Goal: Information Seeking & Learning: Learn about a topic

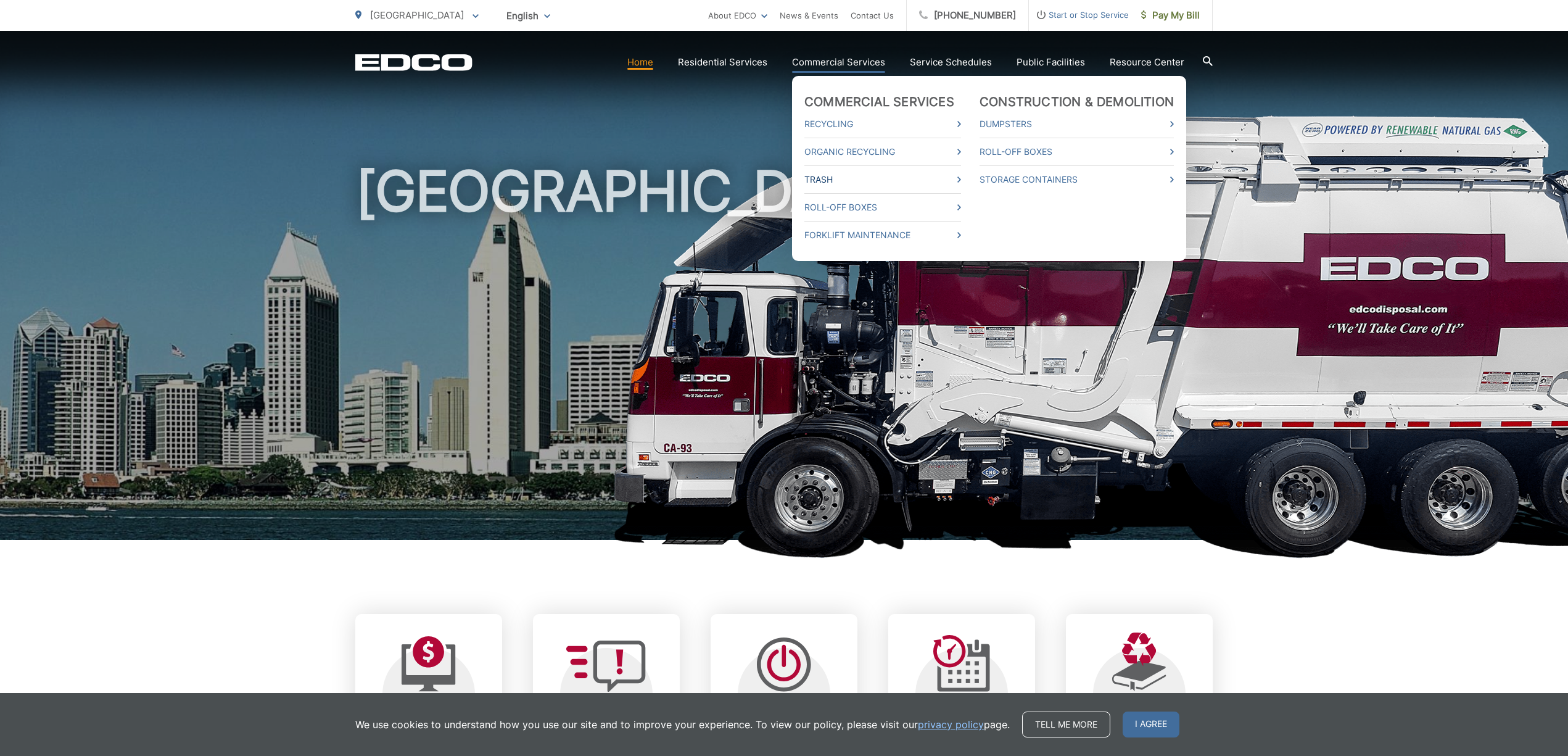
click at [827, 175] on link "Trash" at bounding box center [882, 179] width 157 height 15
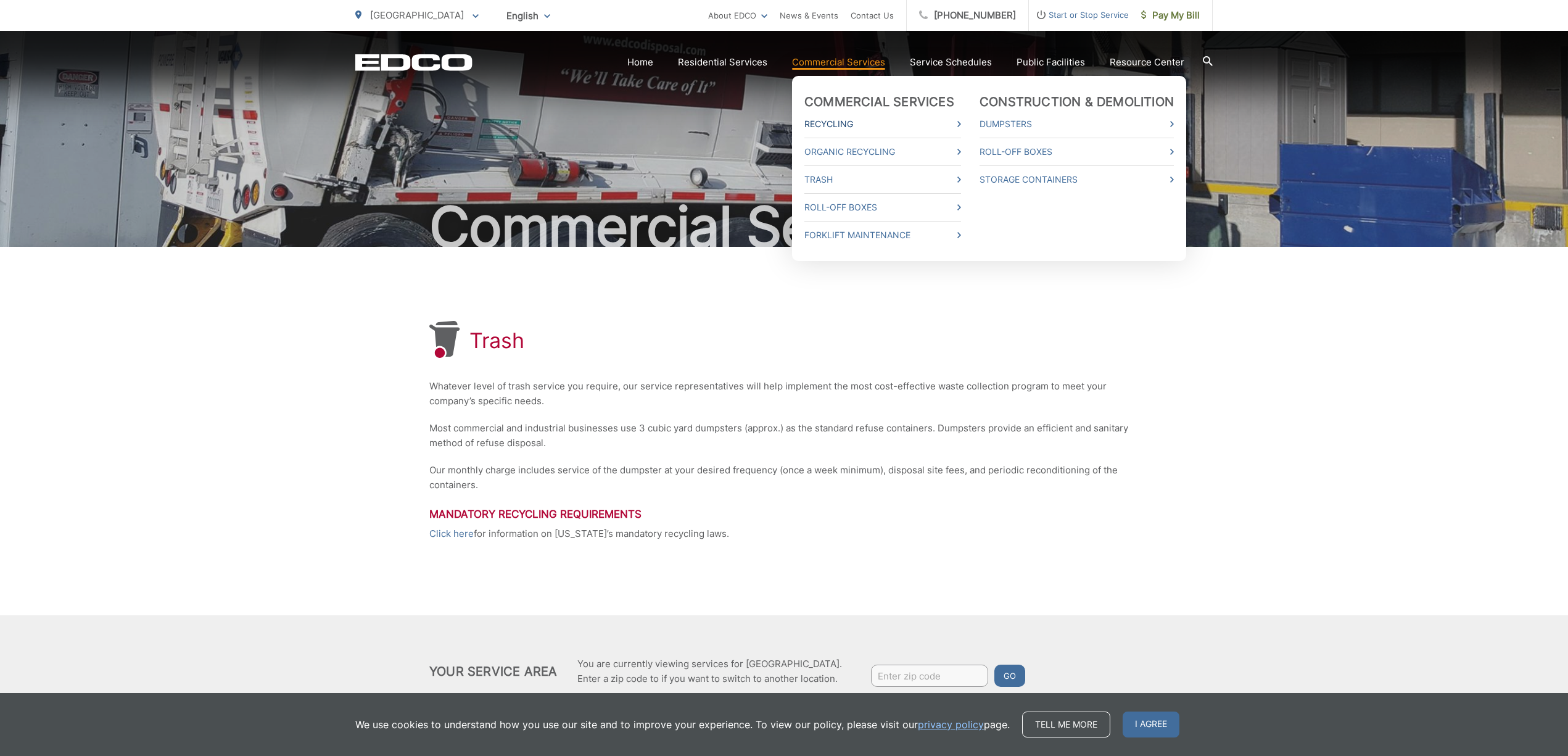
click at [838, 120] on link "Recycling" at bounding box center [882, 124] width 157 height 15
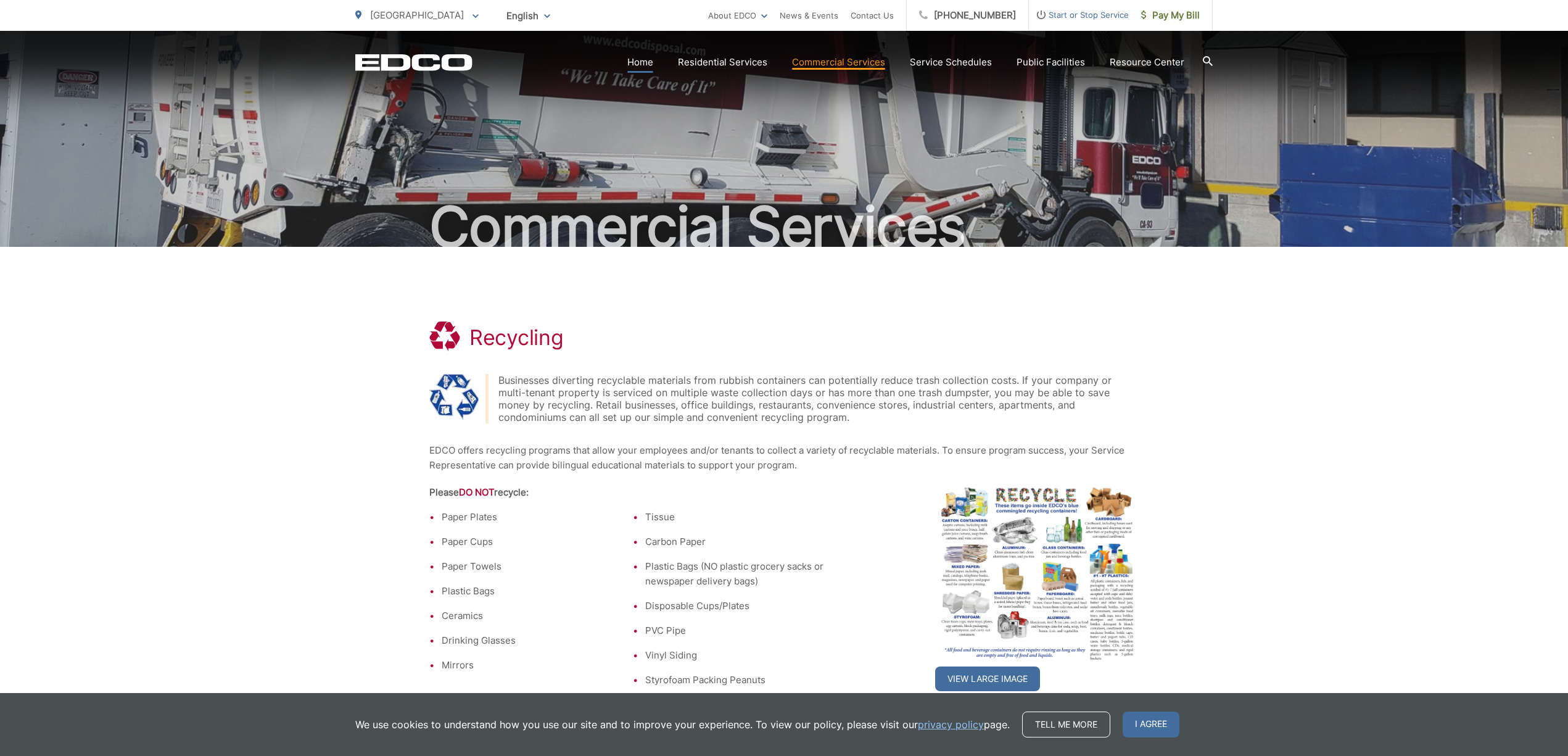
click at [649, 63] on link "Home" at bounding box center [640, 62] width 26 height 15
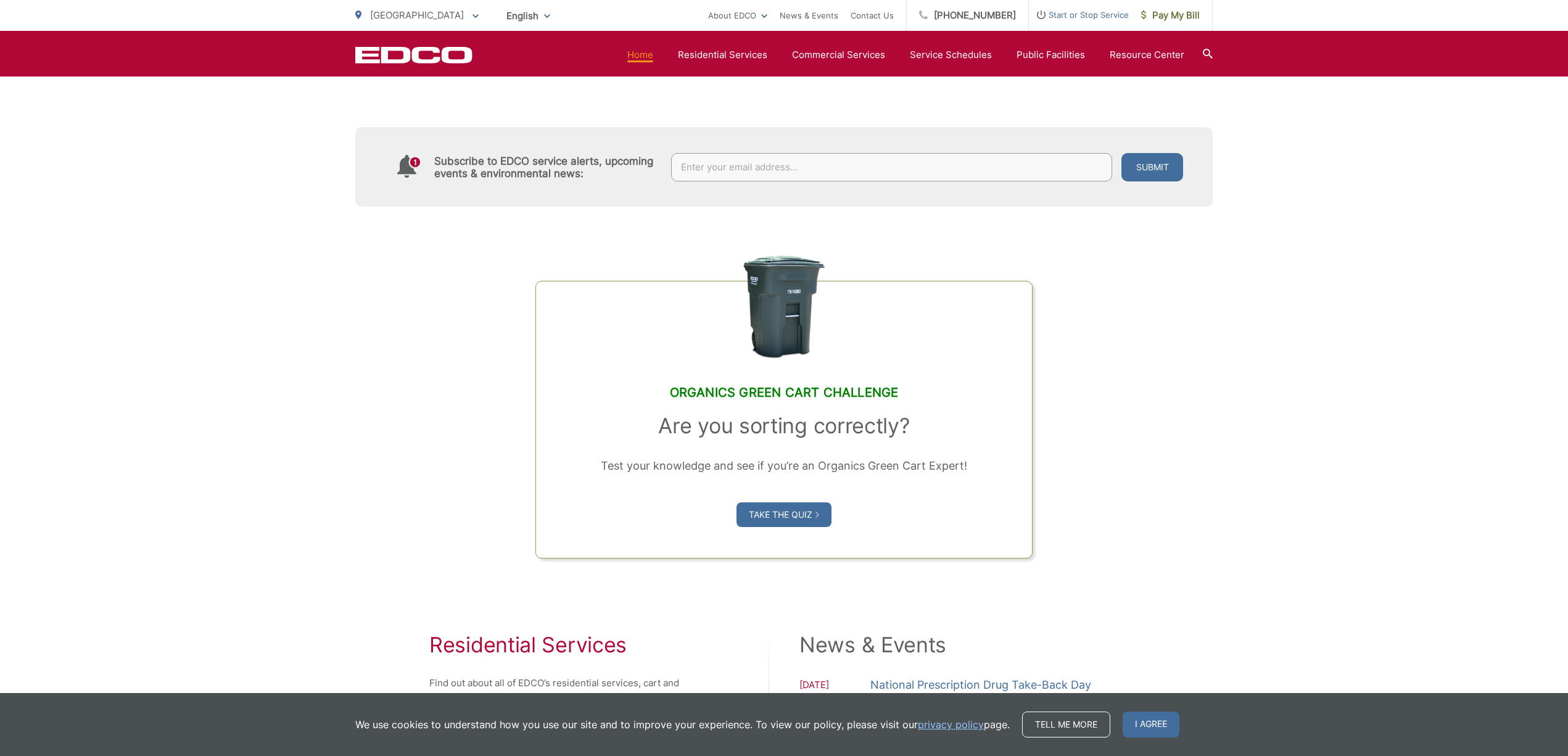
scroll to position [1164, 0]
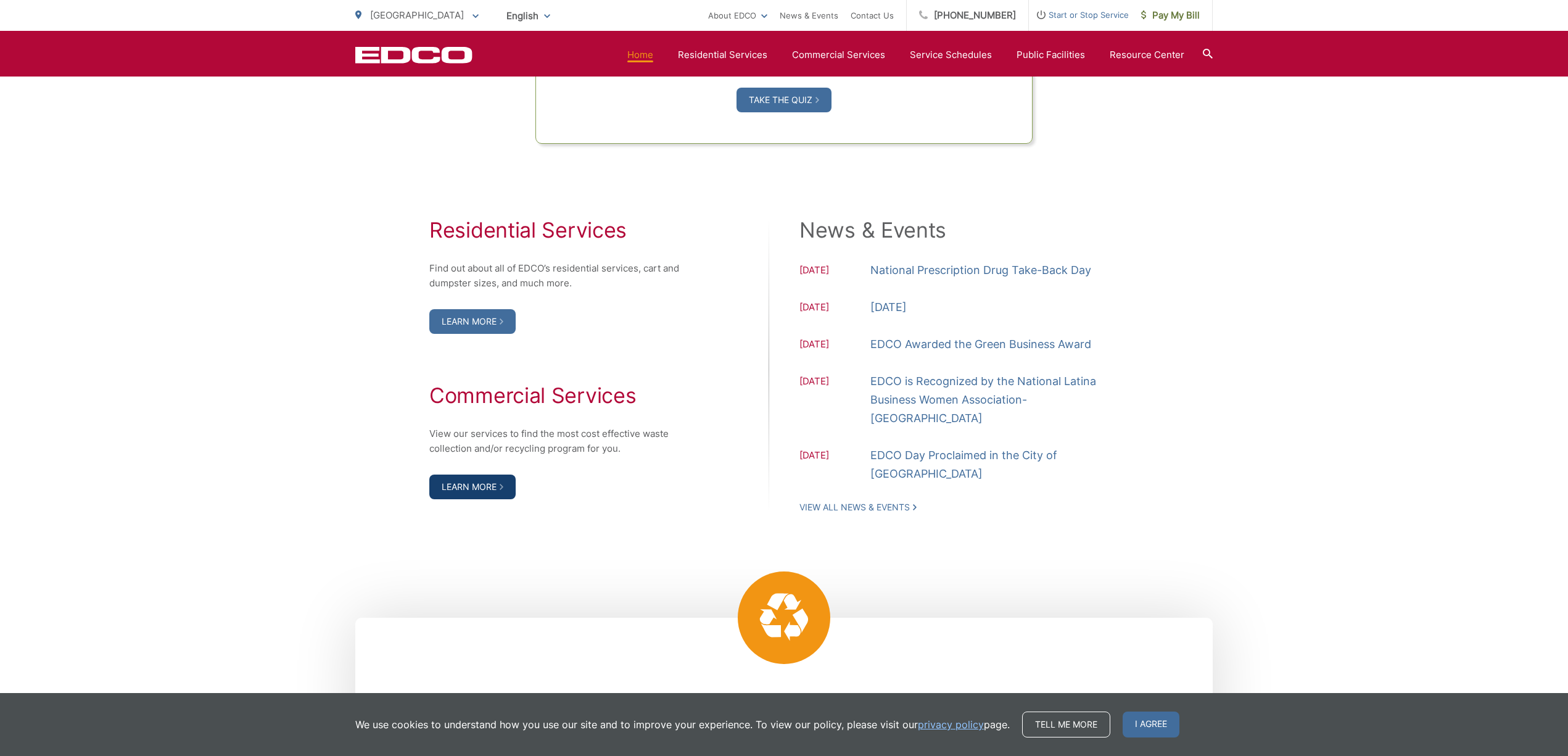
click at [484, 487] on link "Learn More" at bounding box center [472, 486] width 86 height 25
